Goal: Find specific page/section: Find specific page/section

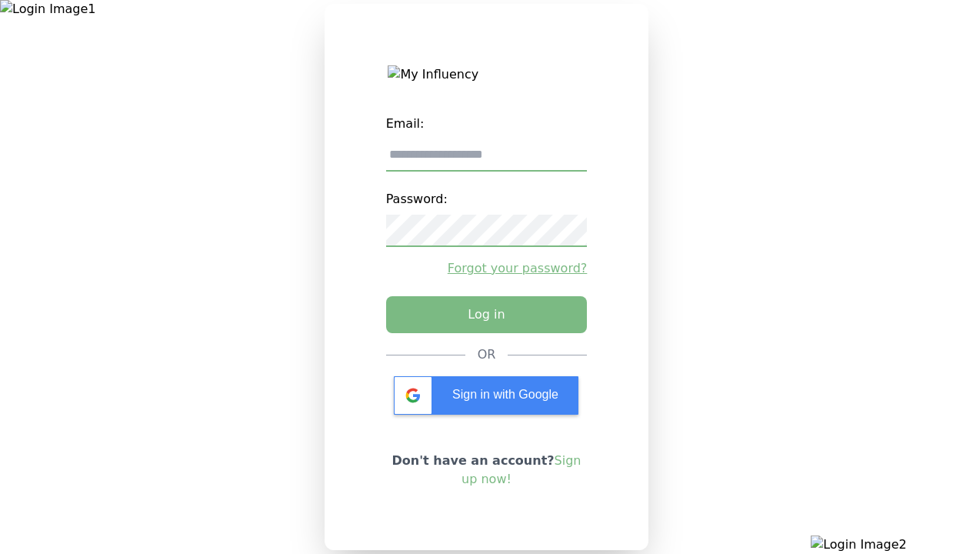
click at [486, 161] on input "email" at bounding box center [486, 155] width 201 height 32
type input "**********"
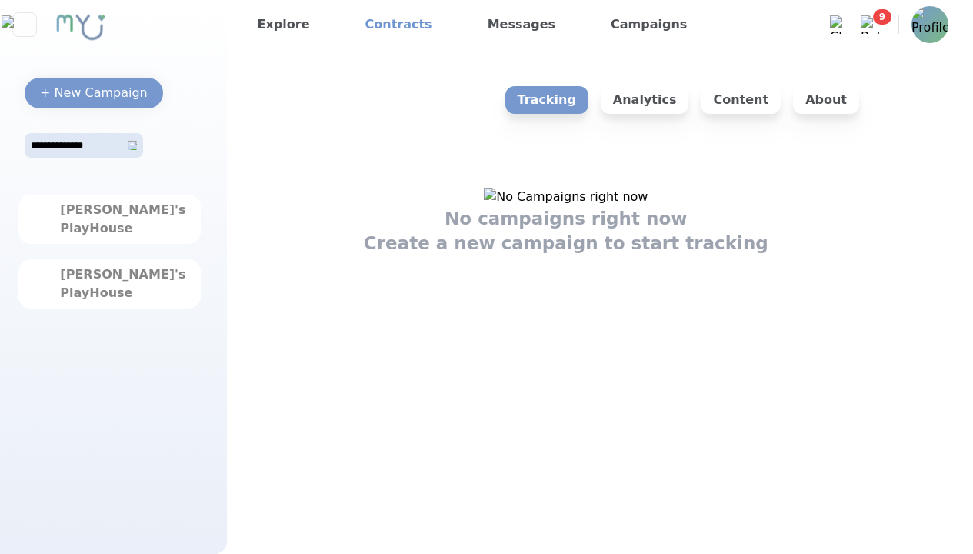
click at [387, 25] on link "Contracts" at bounding box center [398, 24] width 79 height 25
